Goal: Communication & Community: Answer question/provide support

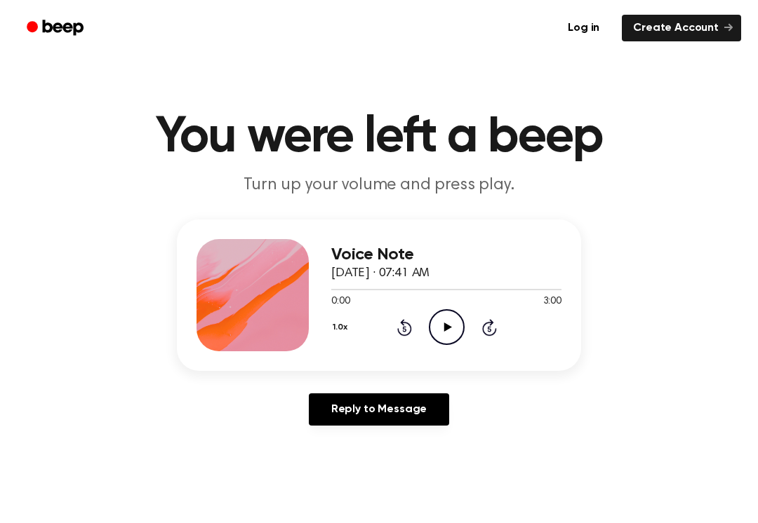
click at [456, 324] on icon "Play Audio" at bounding box center [447, 327] width 36 height 36
click at [441, 330] on icon "Pause Audio" at bounding box center [447, 327] width 36 height 36
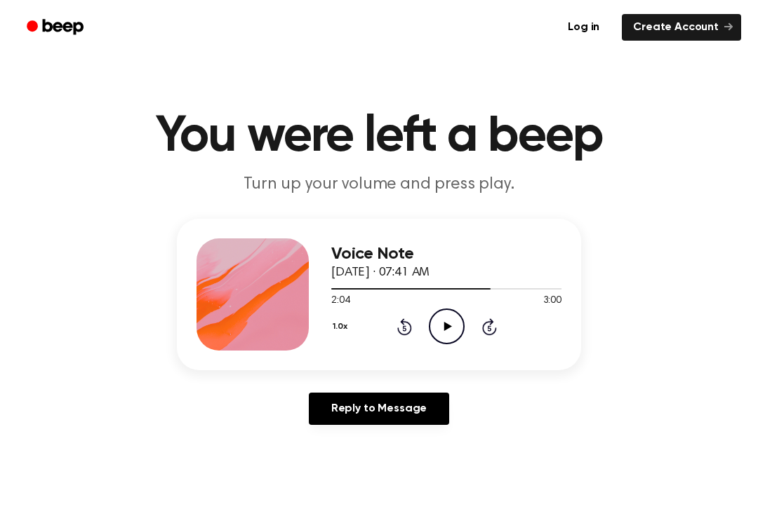
click at [427, 337] on div "1.0x Rewind 5 seconds Play Audio Skip 5 seconds" at bounding box center [446, 327] width 230 height 36
click at [436, 337] on icon "Play Audio" at bounding box center [447, 327] width 36 height 36
click at [448, 320] on icon "Pause Audio" at bounding box center [447, 327] width 36 height 36
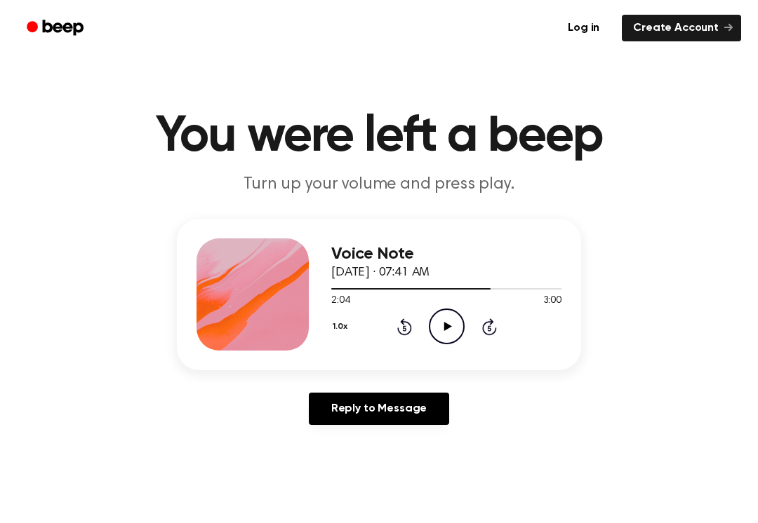
click at [444, 326] on icon at bounding box center [447, 326] width 8 height 9
click at [456, 319] on icon "Play Audio" at bounding box center [447, 327] width 36 height 36
click at [429, 333] on circle at bounding box center [446, 326] width 34 height 34
click at [444, 336] on icon "Play Audio" at bounding box center [447, 327] width 36 height 36
click at [439, 316] on icon "Pause Audio" at bounding box center [447, 327] width 36 height 36
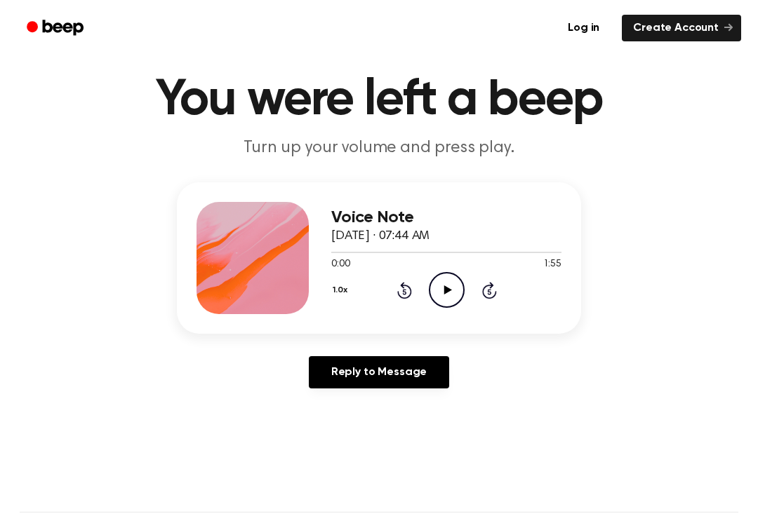
click at [451, 288] on icon "Play Audio" at bounding box center [447, 290] width 36 height 36
click at [450, 293] on icon "Pause Audio" at bounding box center [447, 290] width 36 height 36
click at [400, 290] on icon "Rewind 5 seconds" at bounding box center [403, 290] width 15 height 18
click at [408, 297] on icon at bounding box center [404, 290] width 15 height 17
click at [455, 284] on icon "Play Audio" at bounding box center [447, 290] width 36 height 36
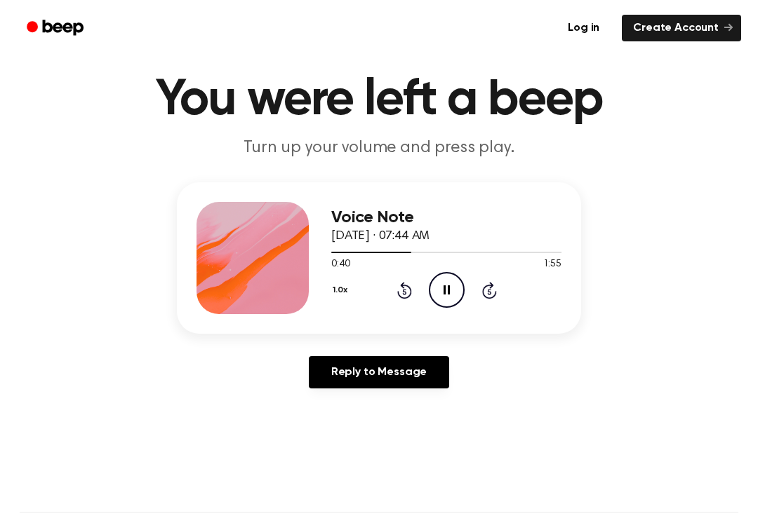
click at [448, 317] on div "Voice Note October 6, 2025 · 07:44 AM 0:40 1:55 Your browser does not support t…" at bounding box center [379, 258] width 404 height 152
click at [462, 283] on circle at bounding box center [446, 290] width 34 height 34
click at [407, 302] on div "1.0x Rewind 5 seconds Play Audio Skip 5 seconds" at bounding box center [446, 290] width 230 height 36
click at [407, 296] on icon "Rewind 5 seconds" at bounding box center [403, 290] width 15 height 18
click at [401, 288] on icon "Rewind 5 seconds" at bounding box center [403, 290] width 15 height 18
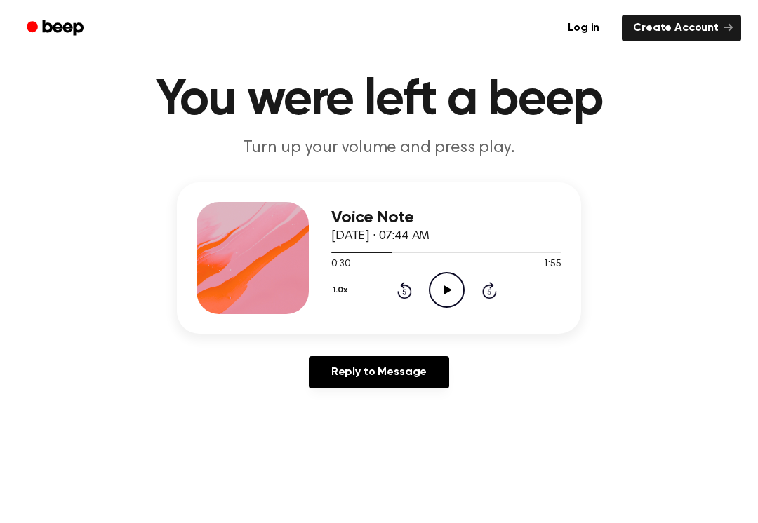
click at [398, 280] on div "1.0x Rewind 5 seconds Play Audio Skip 5 seconds" at bounding box center [446, 290] width 230 height 36
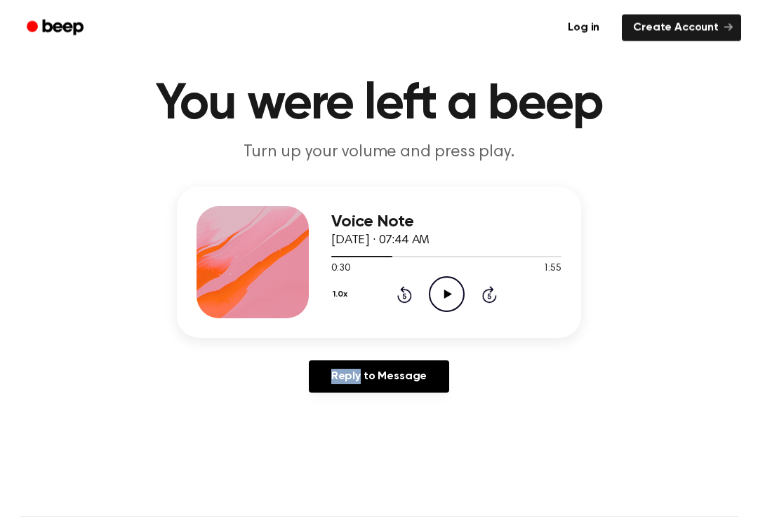
click at [405, 297] on icon "Rewind 5 seconds" at bounding box center [403, 295] width 15 height 18
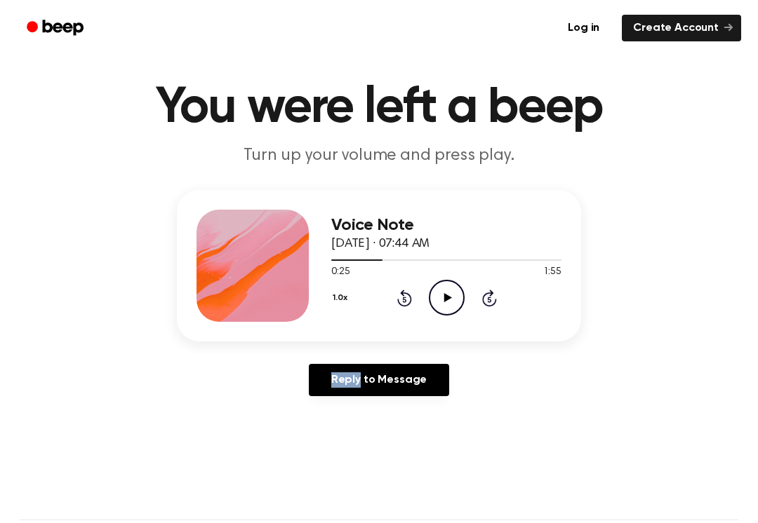
click at [396, 293] on icon "Rewind 5 seconds" at bounding box center [403, 298] width 15 height 18
click at [394, 290] on div "1.0x Rewind 5 seconds Play Audio Skip 5 seconds" at bounding box center [446, 298] width 230 height 36
click at [384, 294] on div "1.0x Rewind 5 seconds Play Audio Skip 5 seconds" at bounding box center [446, 298] width 230 height 36
click at [403, 302] on icon at bounding box center [404, 300] width 4 height 6
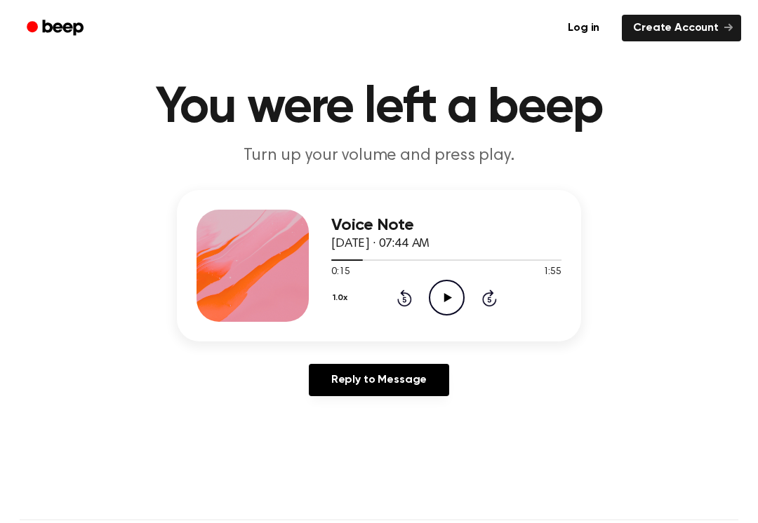
click at [465, 290] on div "1.0x Rewind 5 seconds Play Audio Skip 5 seconds" at bounding box center [446, 298] width 230 height 36
click at [442, 291] on icon "Play Audio" at bounding box center [447, 298] width 36 height 36
click at [405, 295] on icon "Rewind 5 seconds" at bounding box center [403, 298] width 15 height 18
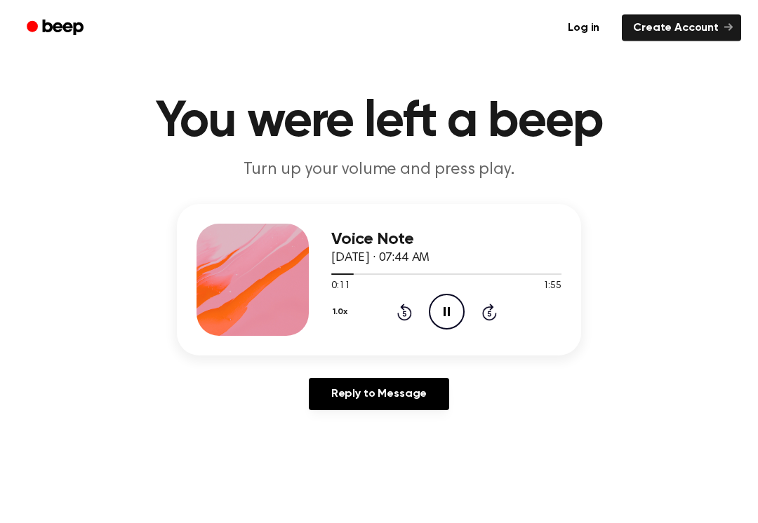
scroll to position [0, 0]
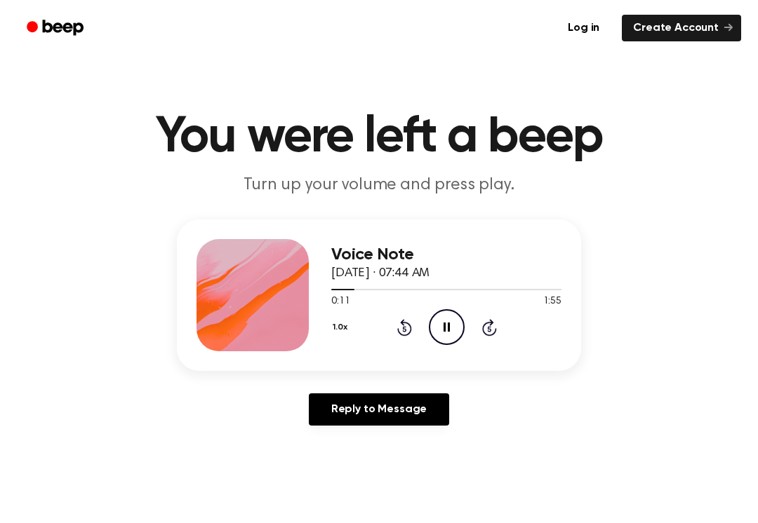
click at [398, 322] on icon "Rewind 5 seconds" at bounding box center [403, 327] width 15 height 18
click at [395, 310] on div "1.0x Rewind 5 seconds Pause Audio Skip 5 seconds" at bounding box center [446, 327] width 230 height 36
click at [394, 310] on div "1.0x Rewind 5 seconds Pause Audio Skip 5 seconds" at bounding box center [446, 327] width 230 height 36
click at [401, 325] on icon "Rewind 5 seconds" at bounding box center [403, 327] width 15 height 18
click at [408, 318] on icon "Rewind 5 seconds" at bounding box center [403, 327] width 15 height 18
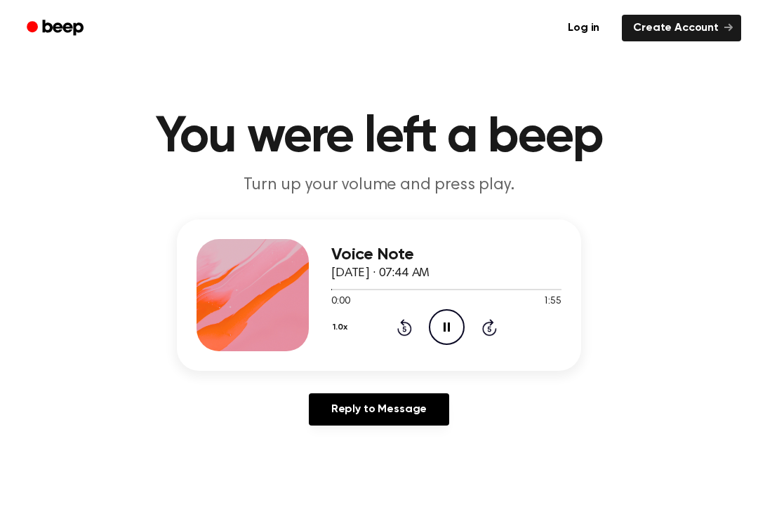
click at [401, 329] on icon "Rewind 5 seconds" at bounding box center [403, 327] width 15 height 18
click at [401, 318] on icon "Rewind 5 seconds" at bounding box center [403, 327] width 15 height 18
click at [461, 323] on icon "Pause Audio" at bounding box center [447, 327] width 36 height 36
click at [462, 325] on icon "Play Audio" at bounding box center [447, 327] width 36 height 36
click at [393, 414] on link "Reply to Message" at bounding box center [379, 410] width 140 height 32
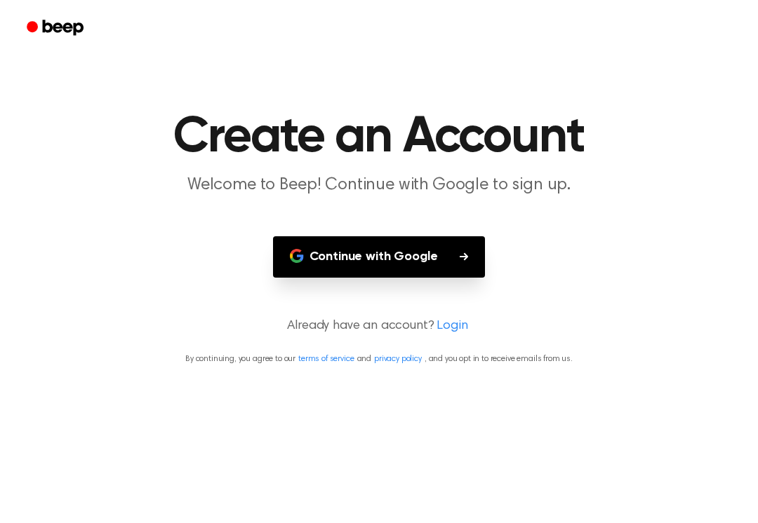
click at [77, 23] on icon "Beep" at bounding box center [63, 27] width 41 height 15
